Goal: Transaction & Acquisition: Purchase product/service

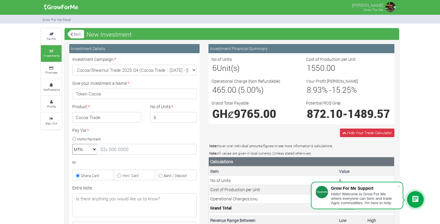
select select "47"
click at [56, 7] on img at bounding box center [61, 7] width 38 height 12
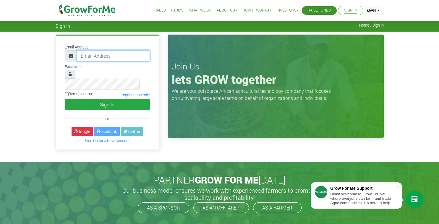
click at [106, 55] on input "email" at bounding box center [113, 55] width 73 height 11
click at [97, 59] on input "email" at bounding box center [113, 55] width 73 height 11
type input "yakubutoken@gmail.com"
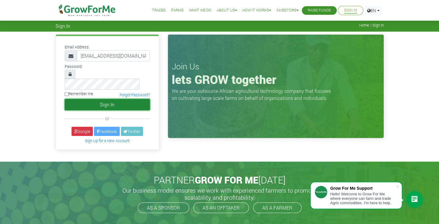
click at [97, 99] on button "Sign In" at bounding box center [107, 104] width 85 height 11
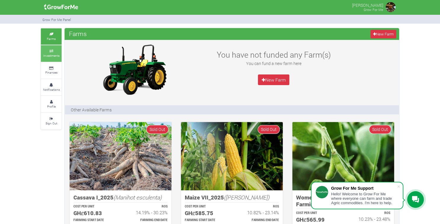
click at [49, 53] on link "Investments" at bounding box center [51, 53] width 21 height 16
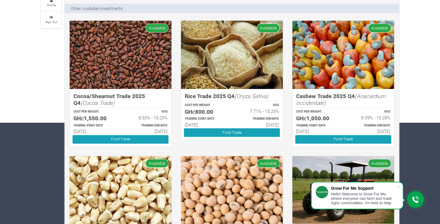
scroll to position [102, 0]
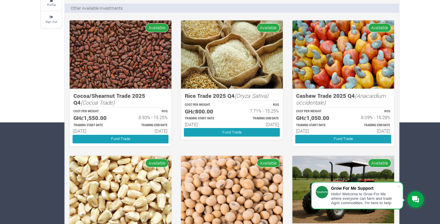
click at [110, 66] on img at bounding box center [121, 54] width 102 height 68
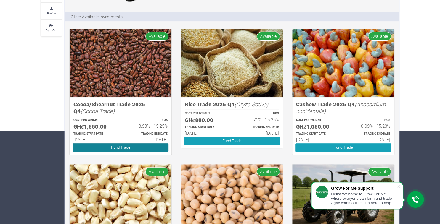
scroll to position [212, 0]
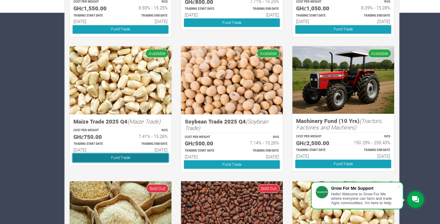
click at [114, 156] on link "Fund Trade" at bounding box center [120, 158] width 96 height 9
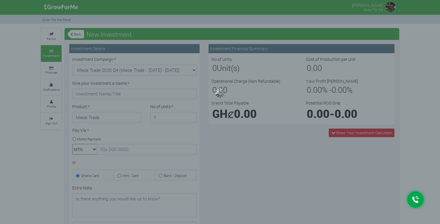
type input "1"
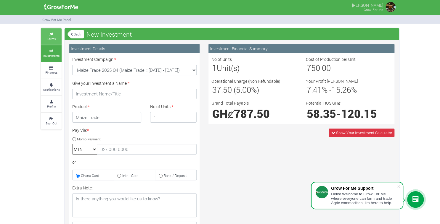
click at [57, 38] on link "Farms" at bounding box center [51, 36] width 21 height 16
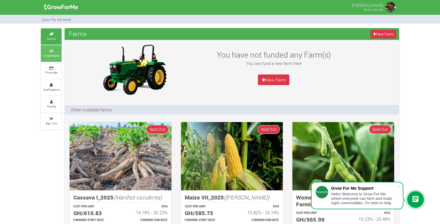
click at [51, 60] on link "Investments" at bounding box center [51, 53] width 21 height 16
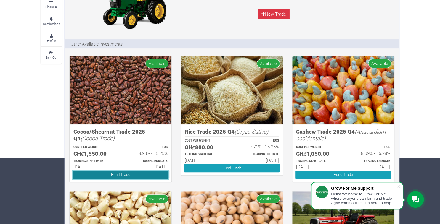
click at [117, 174] on link "Fund Trade" at bounding box center [120, 175] width 96 height 9
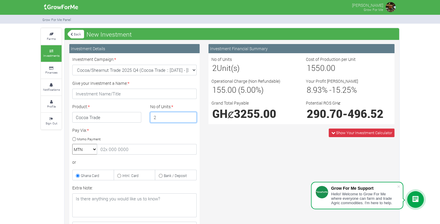
click at [192, 117] on input "2" at bounding box center [173, 117] width 47 height 11
type input "3"
click at [191, 116] on input "3" at bounding box center [173, 117] width 47 height 11
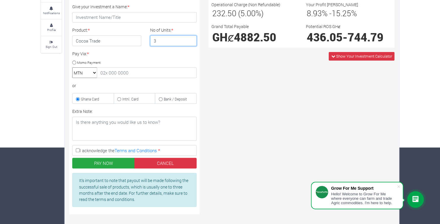
scroll to position [77, 0]
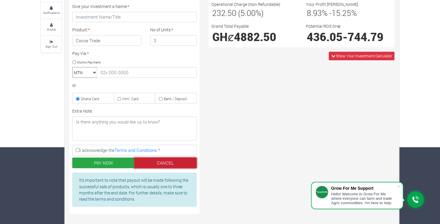
click at [170, 162] on link "CANCEL" at bounding box center [165, 163] width 62 height 11
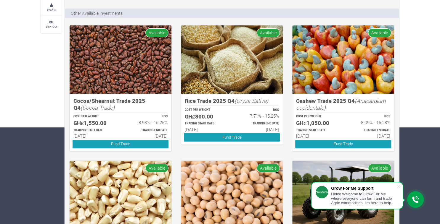
scroll to position [104, 0]
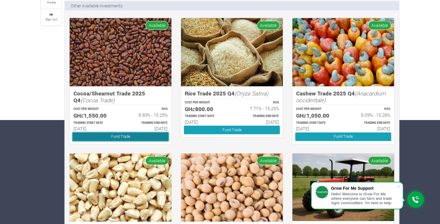
click at [130, 136] on link "Fund Trade" at bounding box center [120, 137] width 96 height 9
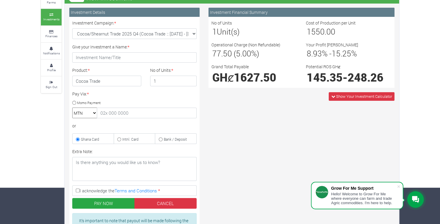
scroll to position [37, 0]
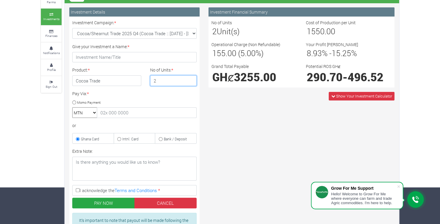
click at [190, 78] on input "2" at bounding box center [173, 80] width 47 height 11
click at [190, 78] on input "3" at bounding box center [173, 80] width 47 height 11
click at [190, 78] on input "4" at bounding box center [173, 80] width 47 height 11
click at [190, 78] on input "5" at bounding box center [173, 80] width 47 height 11
click at [190, 78] on input "6" at bounding box center [173, 80] width 47 height 11
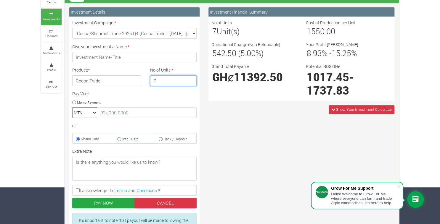
click at [190, 78] on input "7" at bounding box center [173, 80] width 47 height 11
type input "6"
click at [190, 82] on input "6" at bounding box center [173, 80] width 47 height 11
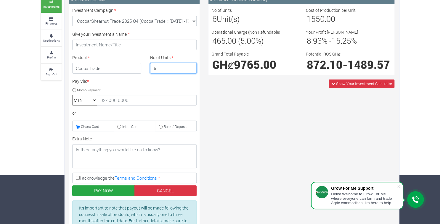
scroll to position [49, 0]
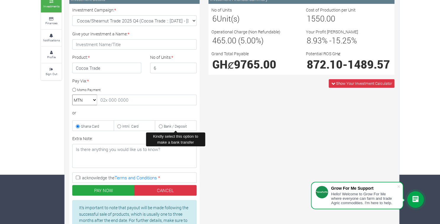
click at [161, 125] on input "Bank / Deposit" at bounding box center [161, 127] width 4 height 4
radio input "true"
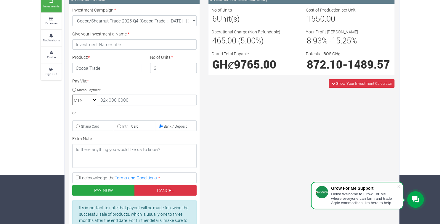
click at [121, 126] on label "Intnl. Card" at bounding box center [135, 125] width 42 height 11
click at [121, 126] on input "Intnl. Card" at bounding box center [119, 127] width 4 height 4
radio input "true"
click at [100, 124] on label "Ghana Card" at bounding box center [93, 125] width 42 height 11
click at [80, 125] on input "Ghana Card" at bounding box center [78, 127] width 4 height 4
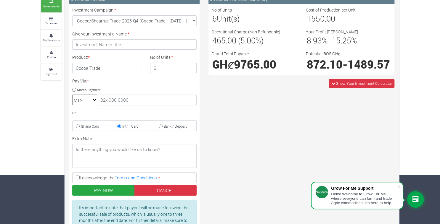
radio input "true"
click at [74, 90] on input "Momo Payment" at bounding box center [74, 90] width 4 height 4
radio input "true"
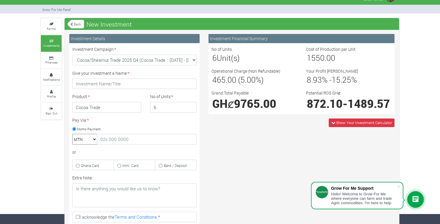
scroll to position [0, 0]
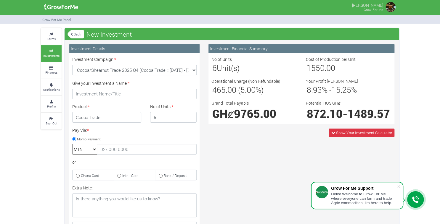
click at [78, 36] on link "Back" at bounding box center [75, 34] width 17 height 10
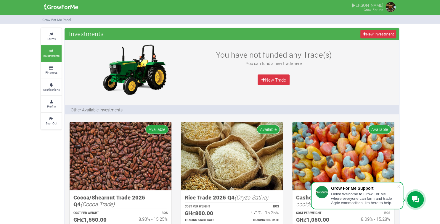
click at [392, 7] on img at bounding box center [390, 7] width 12 height 12
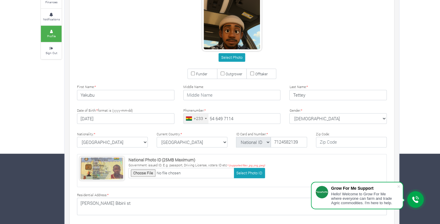
scroll to position [67, 0]
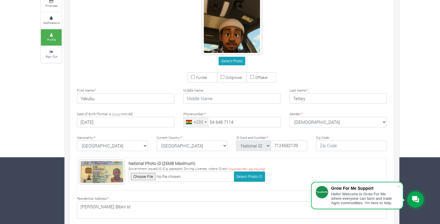
click at [192, 77] on input "Funder" at bounding box center [193, 77] width 4 height 4
checkbox input "true"
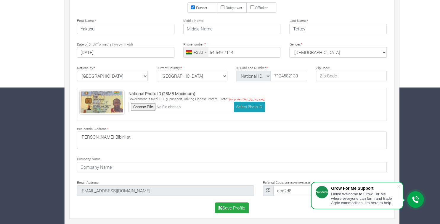
scroll to position [0, 0]
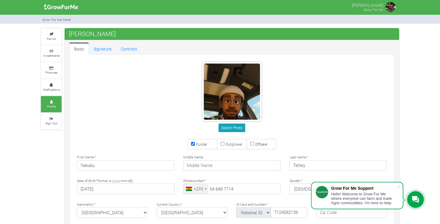
click at [387, 7] on img at bounding box center [390, 7] width 12 height 12
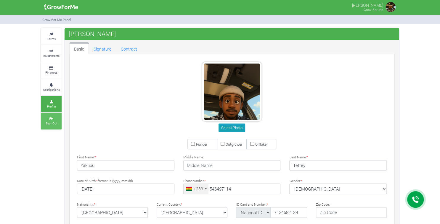
type input "54 649 7114"
click at [47, 123] on small "Sign Out" at bounding box center [52, 123] width 12 height 4
